Goal: Task Accomplishment & Management: Complete application form

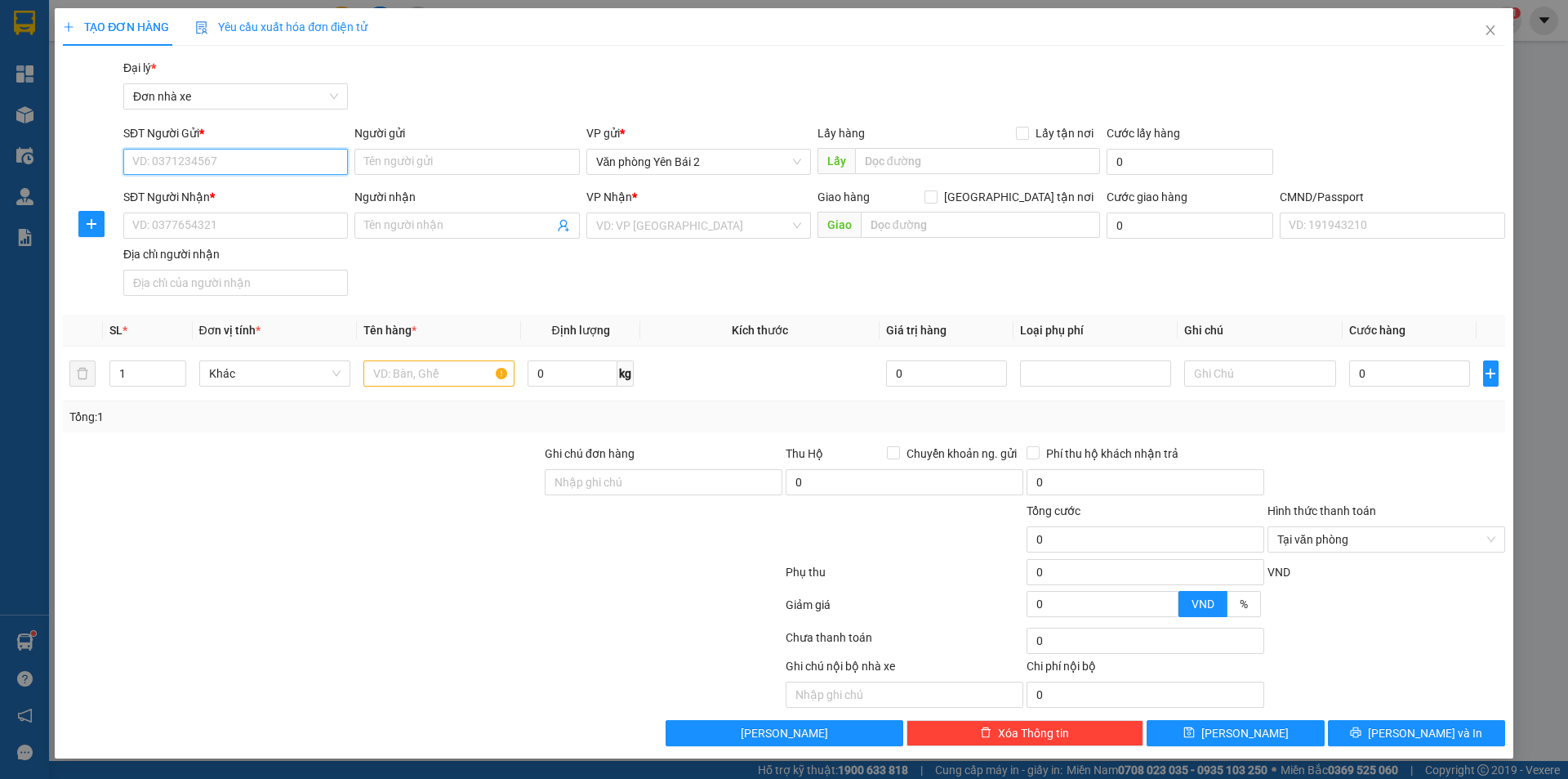
click at [247, 162] on input "SĐT Người Gửi *" at bounding box center [236, 161] width 225 height 26
click at [228, 234] on input "SĐT Người Nhận *" at bounding box center [236, 225] width 225 height 26
click at [406, 223] on input "Người nhận" at bounding box center [458, 226] width 189 height 18
click at [426, 153] on input "Người gửi" at bounding box center [467, 161] width 225 height 26
click at [771, 222] on input "search" at bounding box center [693, 225] width 194 height 24
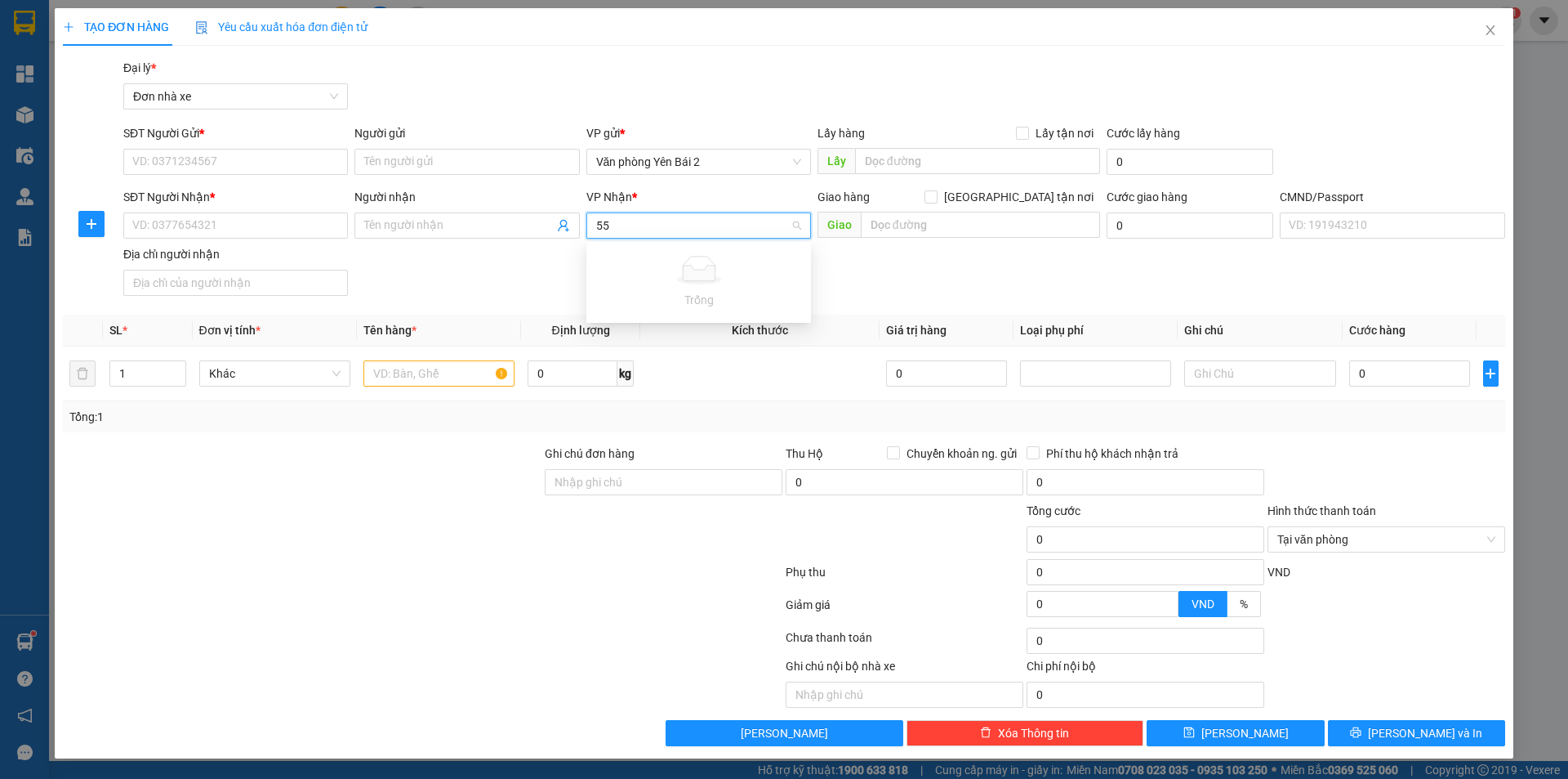
type input "5"
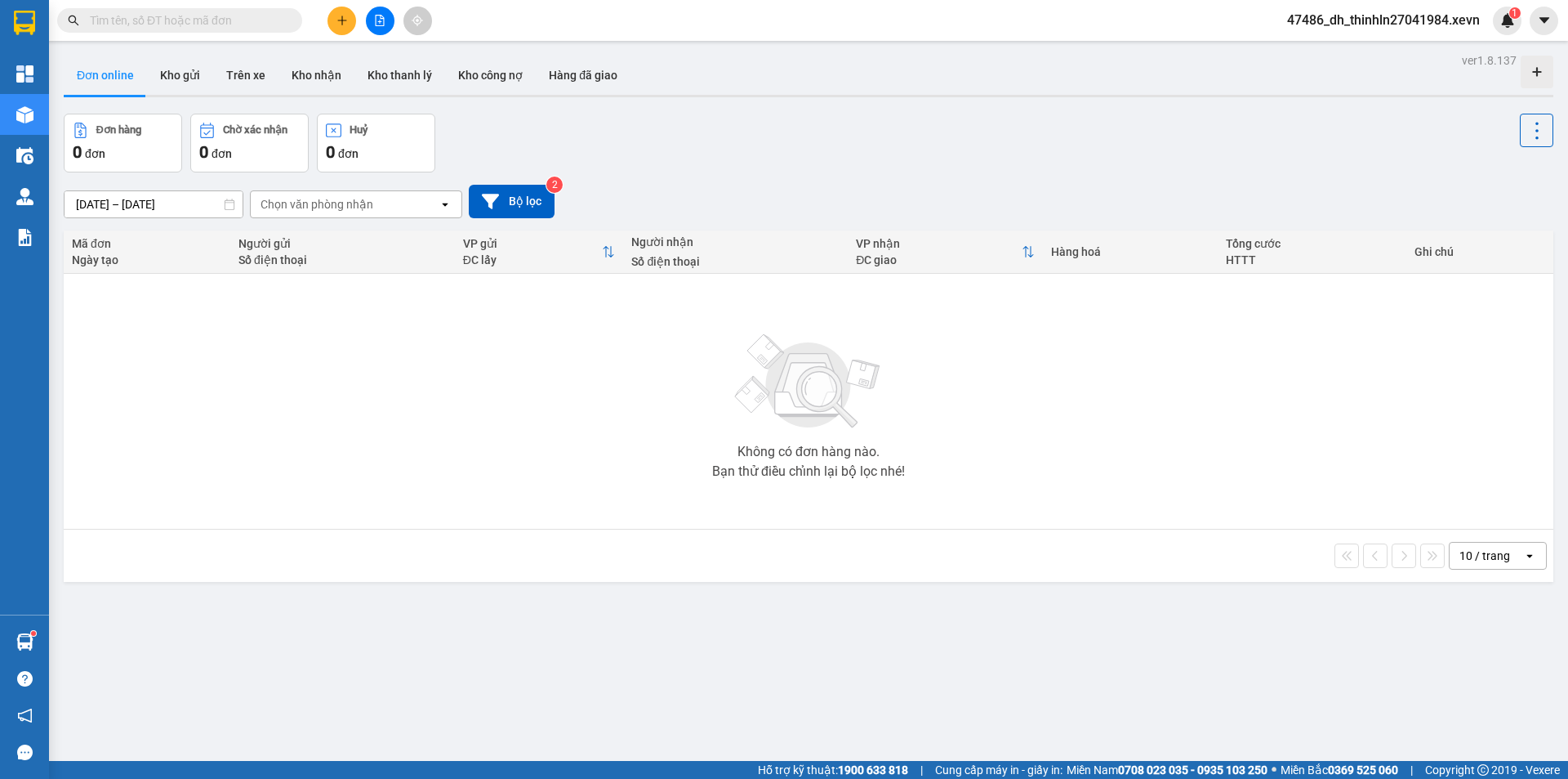
click at [204, 19] on input "text" at bounding box center [185, 21] width 193 height 18
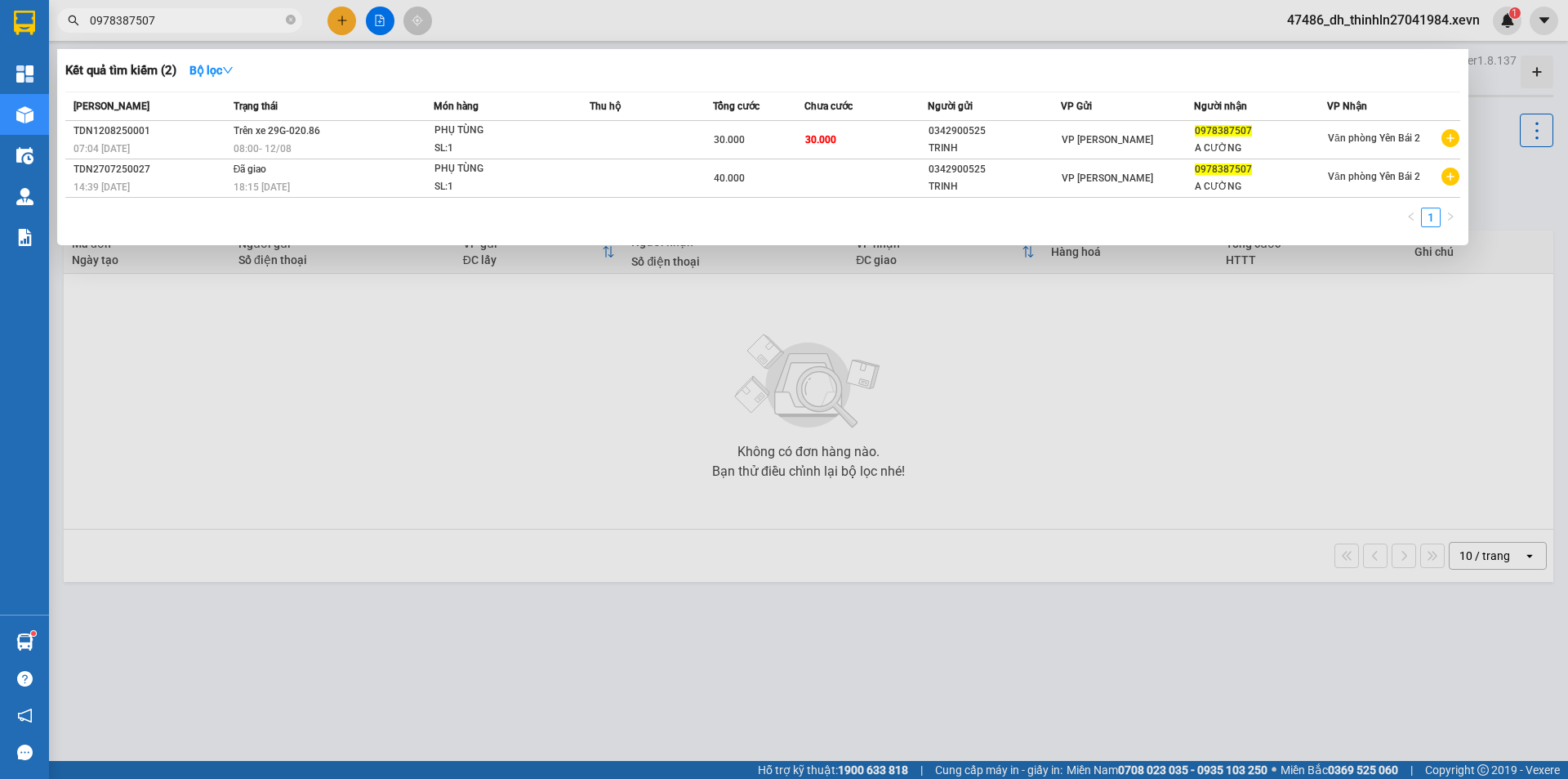
type input "0978387507"
